Goal: Task Accomplishment & Management: Manage account settings

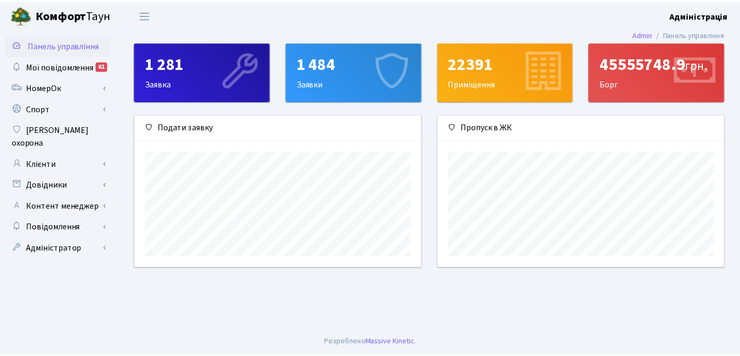
scroll to position [153, 289]
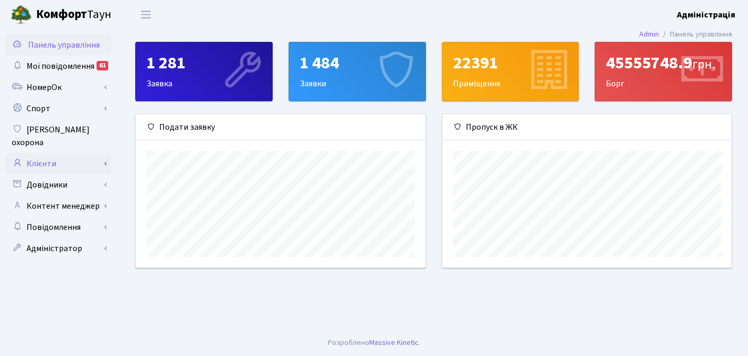
click at [56, 156] on link "Клієнти" at bounding box center [58, 163] width 106 height 21
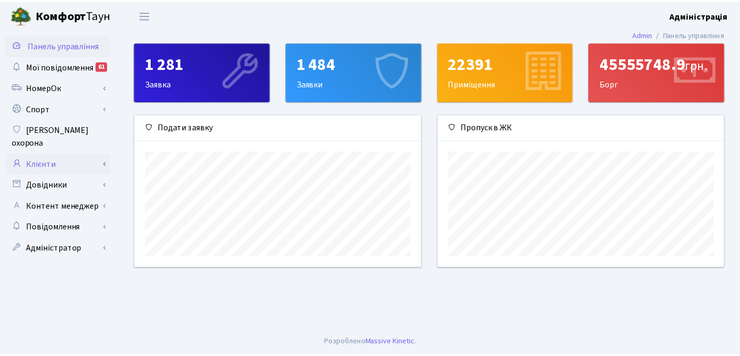
scroll to position [530250, 530118]
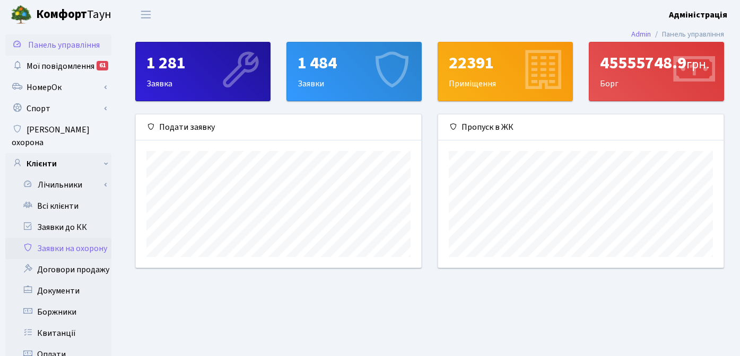
click at [77, 239] on link "Заявки на охорону" at bounding box center [58, 248] width 106 height 21
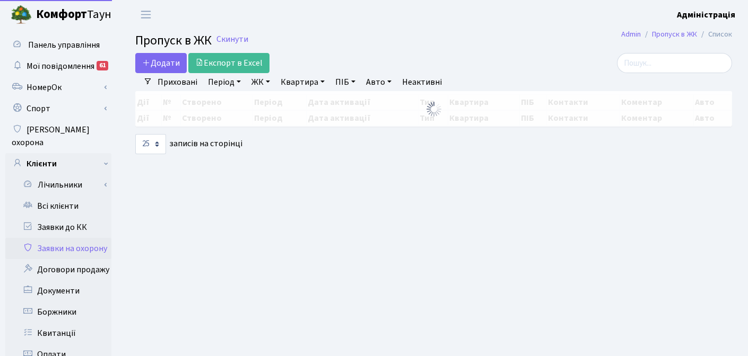
select select "25"
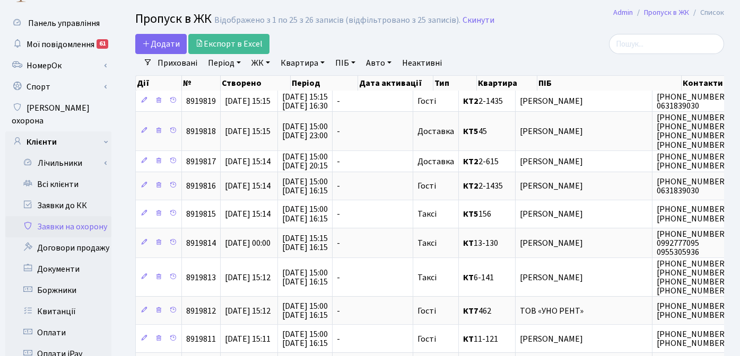
scroll to position [13, 0]
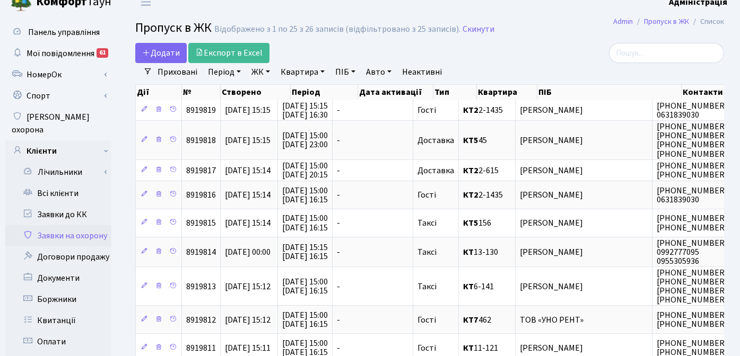
click at [258, 74] on link "ЖК" at bounding box center [260, 72] width 27 height 18
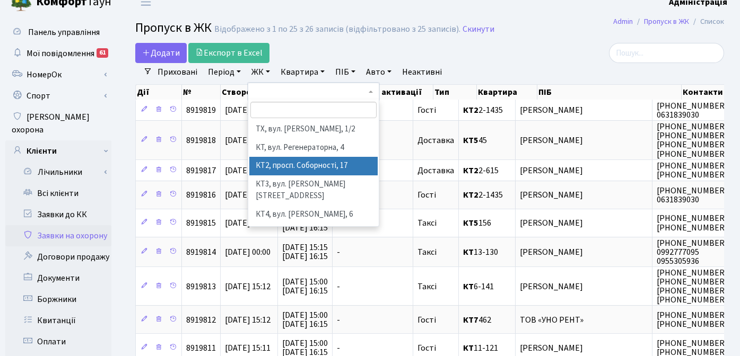
click at [285, 166] on li "КТ2, просп. Соборності, 17" at bounding box center [313, 166] width 128 height 19
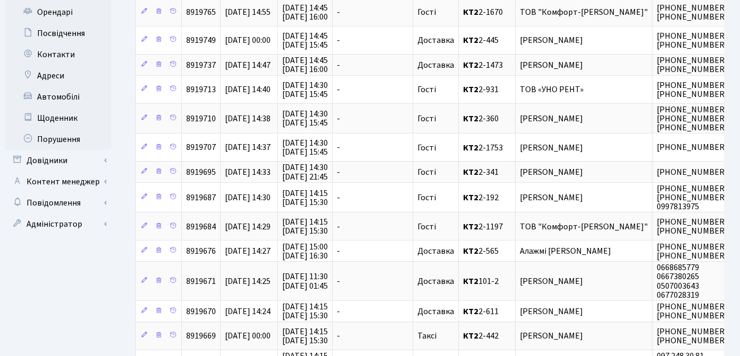
scroll to position [501, 0]
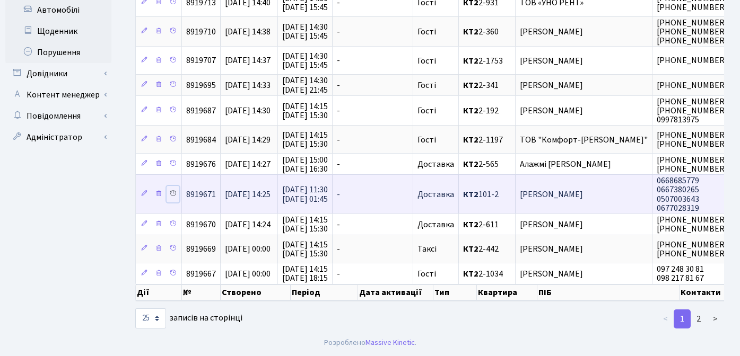
click at [173, 190] on icon at bounding box center [172, 193] width 7 height 7
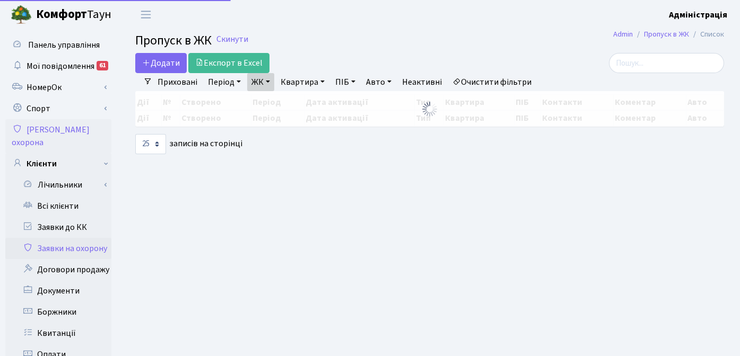
select select "25"
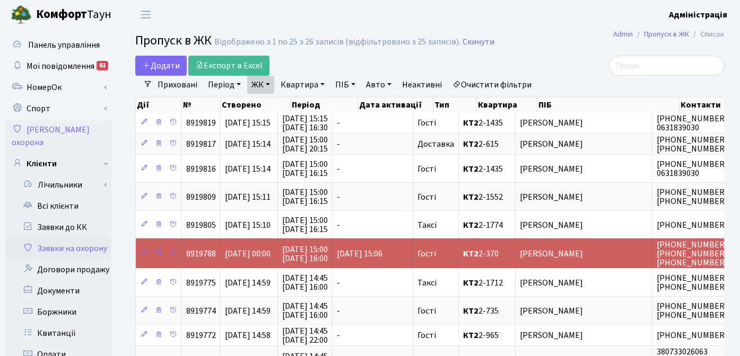
click at [309, 85] on link "Квартира" at bounding box center [302, 85] width 53 height 18
type input "101-2"
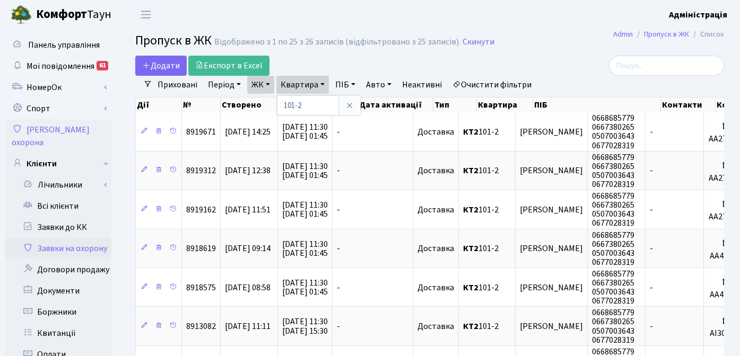
click at [538, 61] on div at bounding box center [631, 66] width 186 height 20
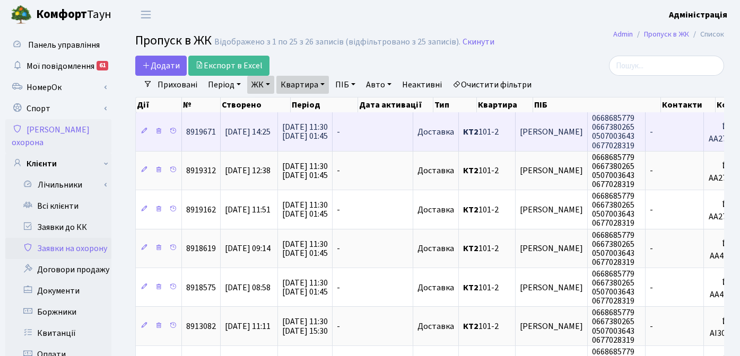
click at [305, 130] on span "23.08.2025 11:30 23.08.2025 01:45" at bounding box center [305, 131] width 46 height 21
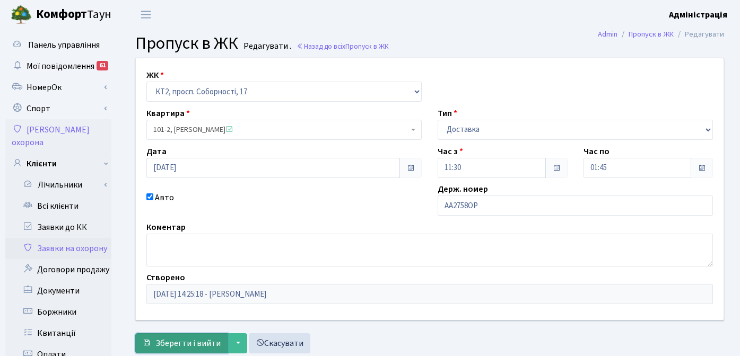
click at [187, 344] on span "Зберегти і вийти" at bounding box center [187, 344] width 65 height 12
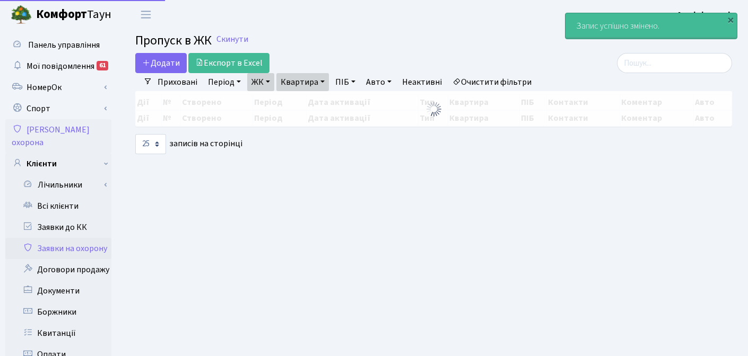
select select "25"
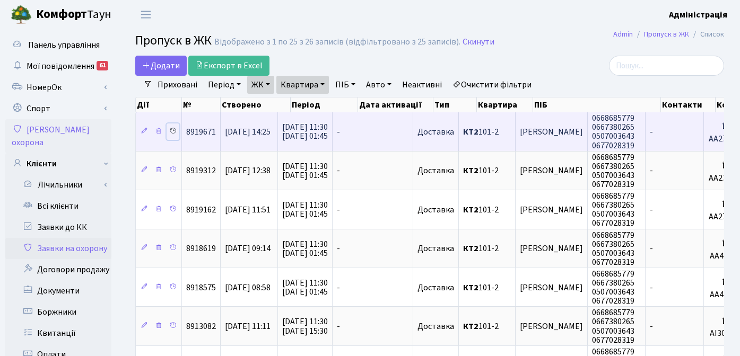
click at [174, 131] on icon at bounding box center [172, 130] width 7 height 7
